Goal: Information Seeking & Learning: Learn about a topic

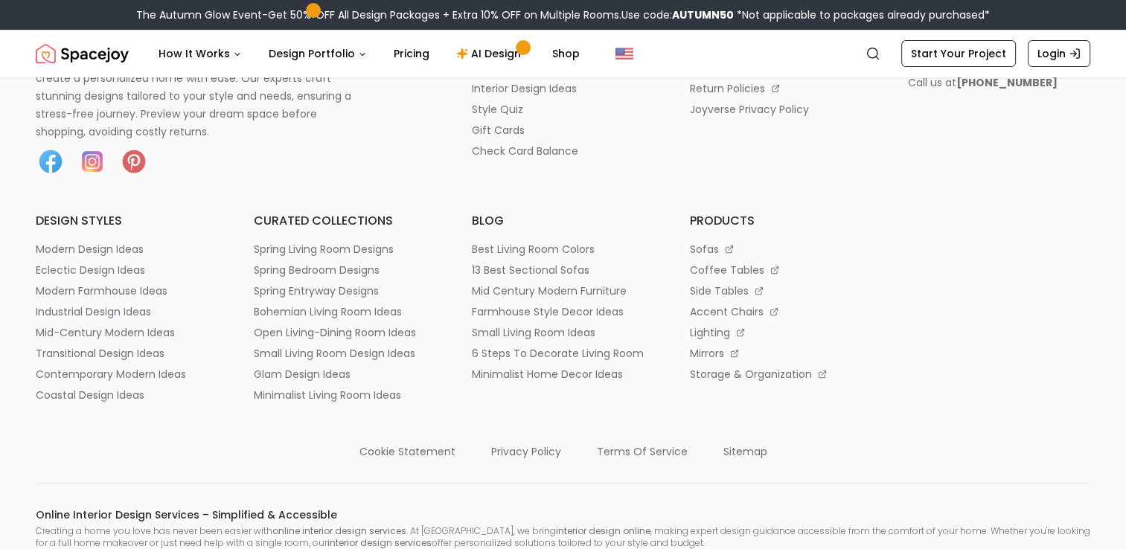
scroll to position [551, 0]
click at [549, 246] on p "best living room colors" at bounding box center [533, 248] width 123 height 15
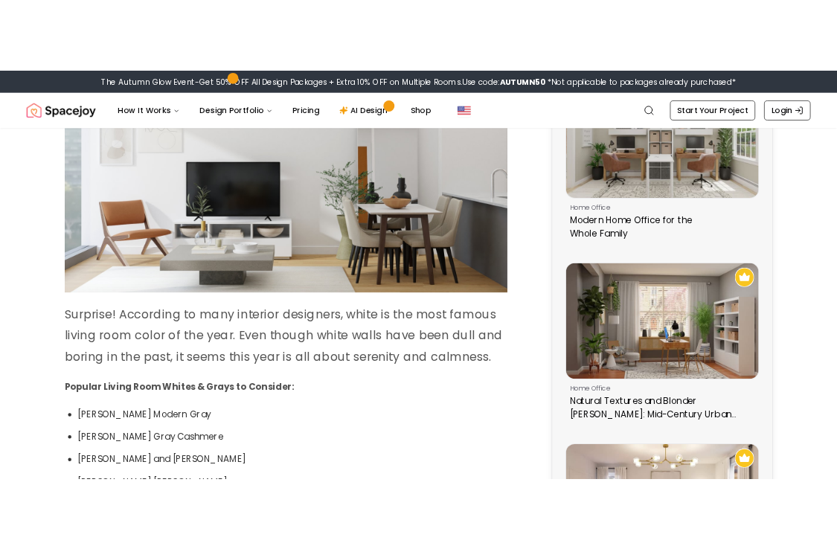
scroll to position [889, 0]
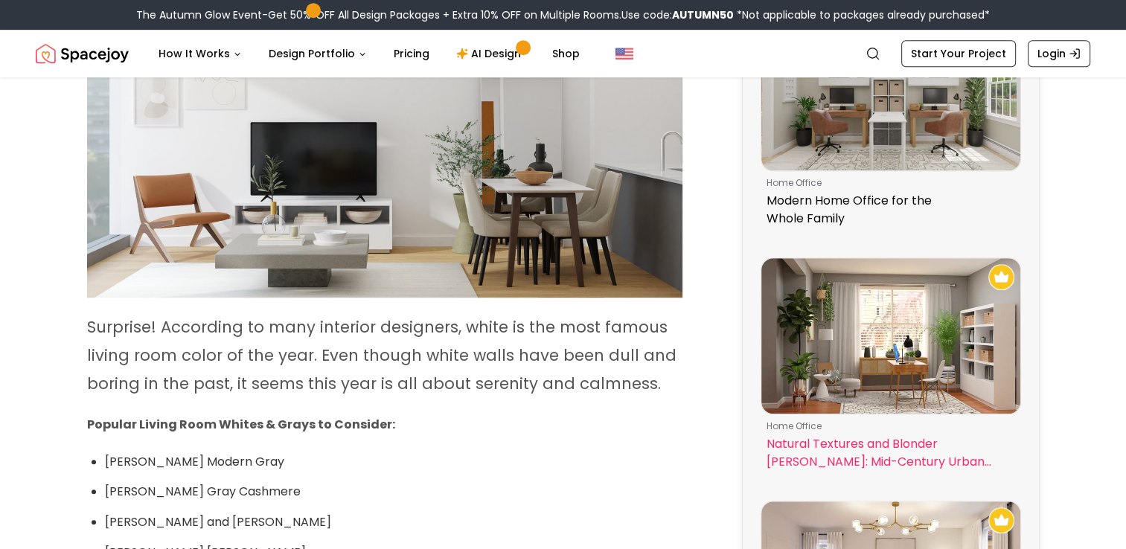
click at [1014, 476] on div "home office Natural Textures and Blonder Woods: Mid-Century Urban Office" at bounding box center [891, 445] width 260 height 63
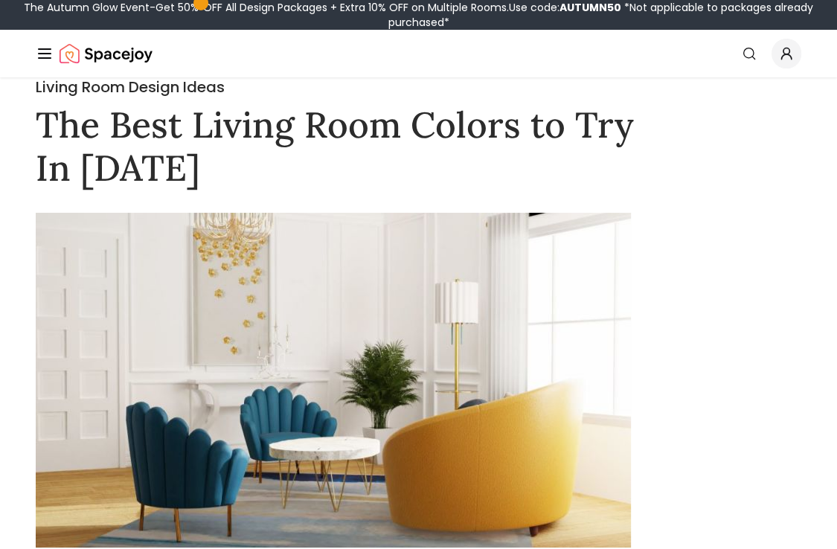
scroll to position [0, 0]
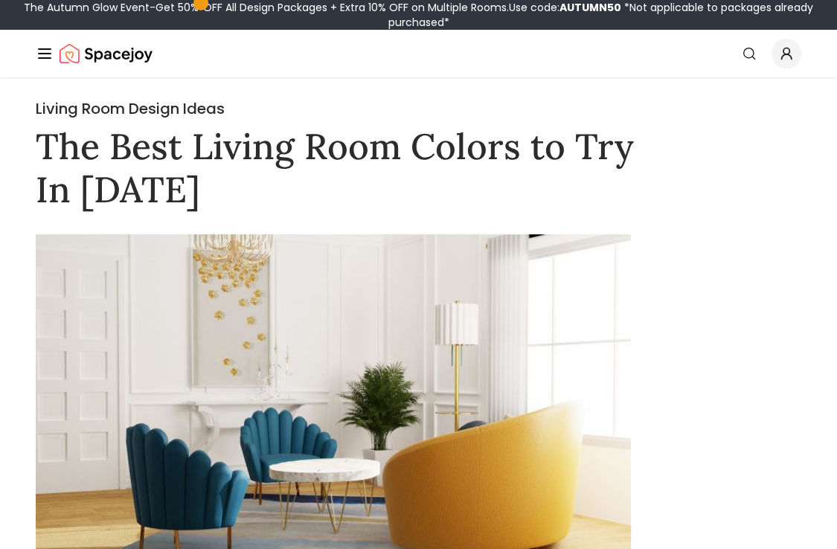
click at [27, 57] on div "Spacejoy Search How It Works Design Portfolio Pricing AI Design Shop Search Sta…" at bounding box center [418, 54] width 837 height 48
click at [45, 58] on line "Global" at bounding box center [45, 58] width 12 height 0
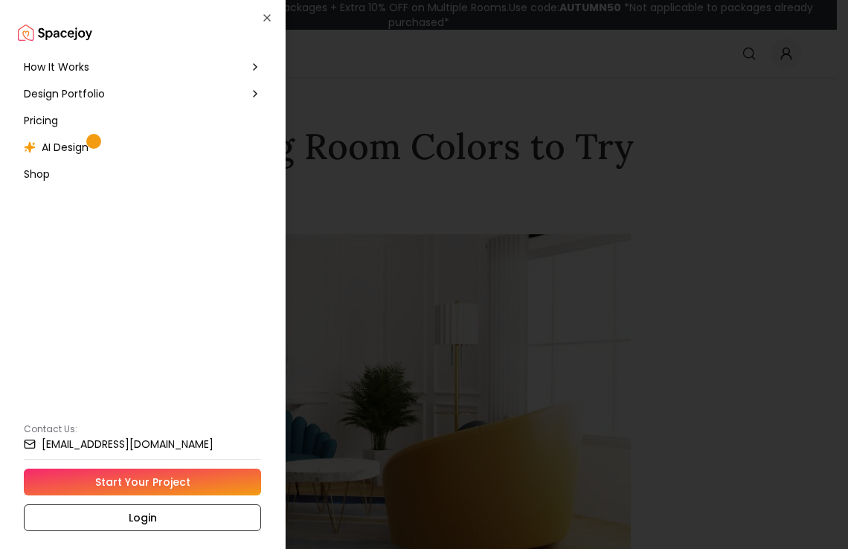
click at [90, 102] on div "Design Portfolio" at bounding box center [142, 93] width 249 height 27
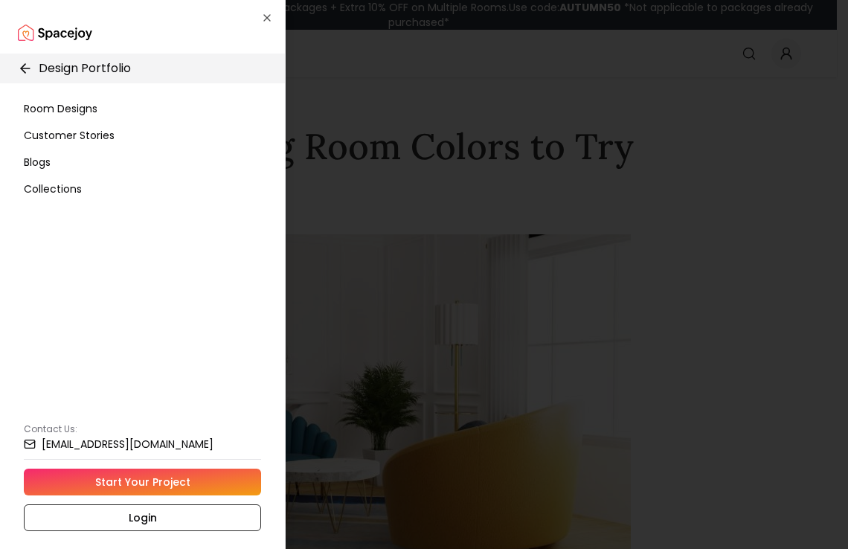
click at [89, 107] on span "Room Designs" at bounding box center [61, 108] width 74 height 15
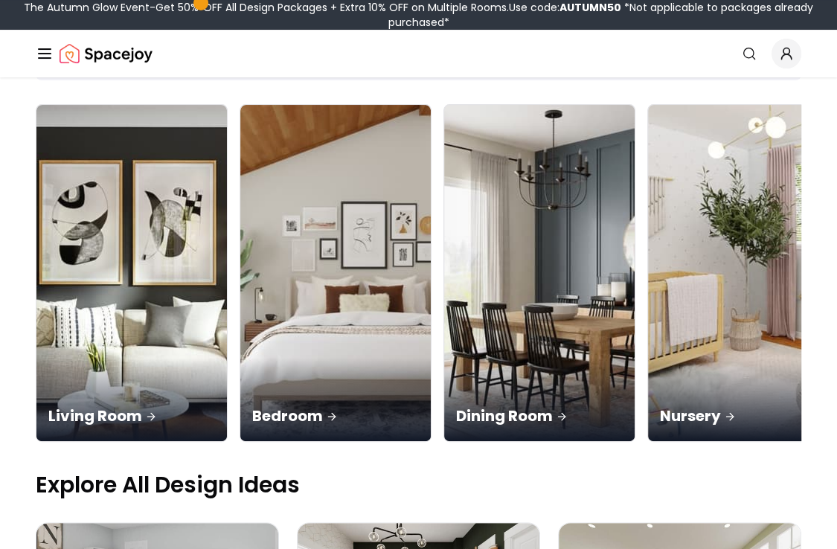
scroll to position [135, 0]
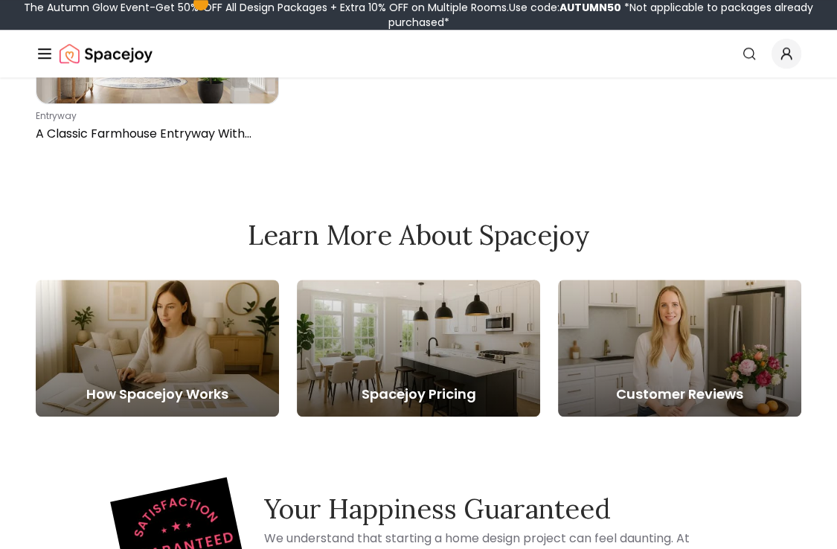
scroll to position [5077, 0]
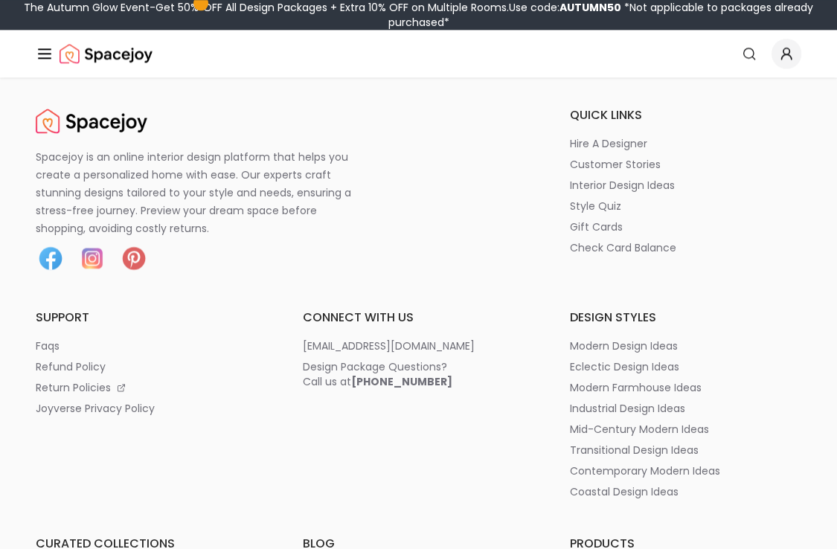
scroll to position [5647, 0]
click at [694, 463] on p "contemporary modern ideas" at bounding box center [645, 470] width 150 height 15
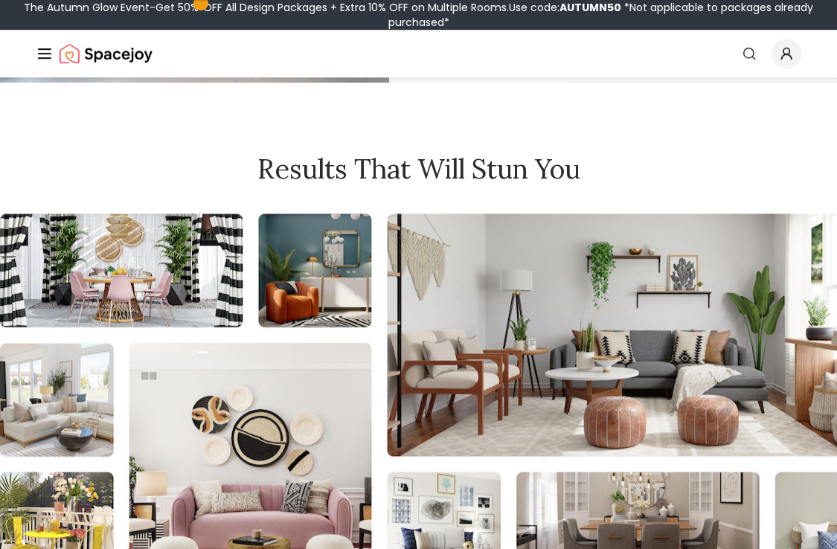
scroll to position [4911, 0]
